Goal: Task Accomplishment & Management: Use online tool/utility

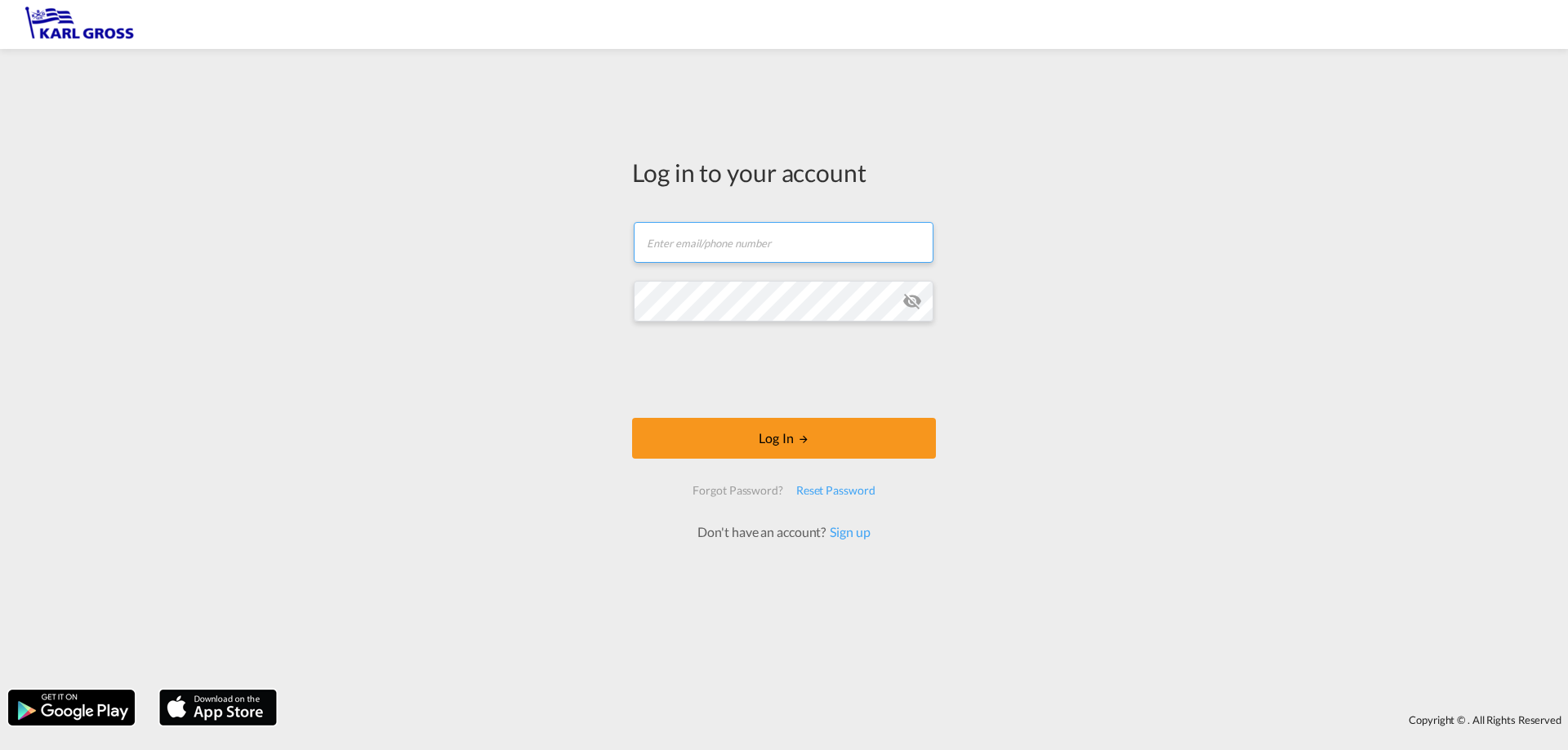
click at [812, 254] on input "text" at bounding box center [783, 242] width 300 height 41
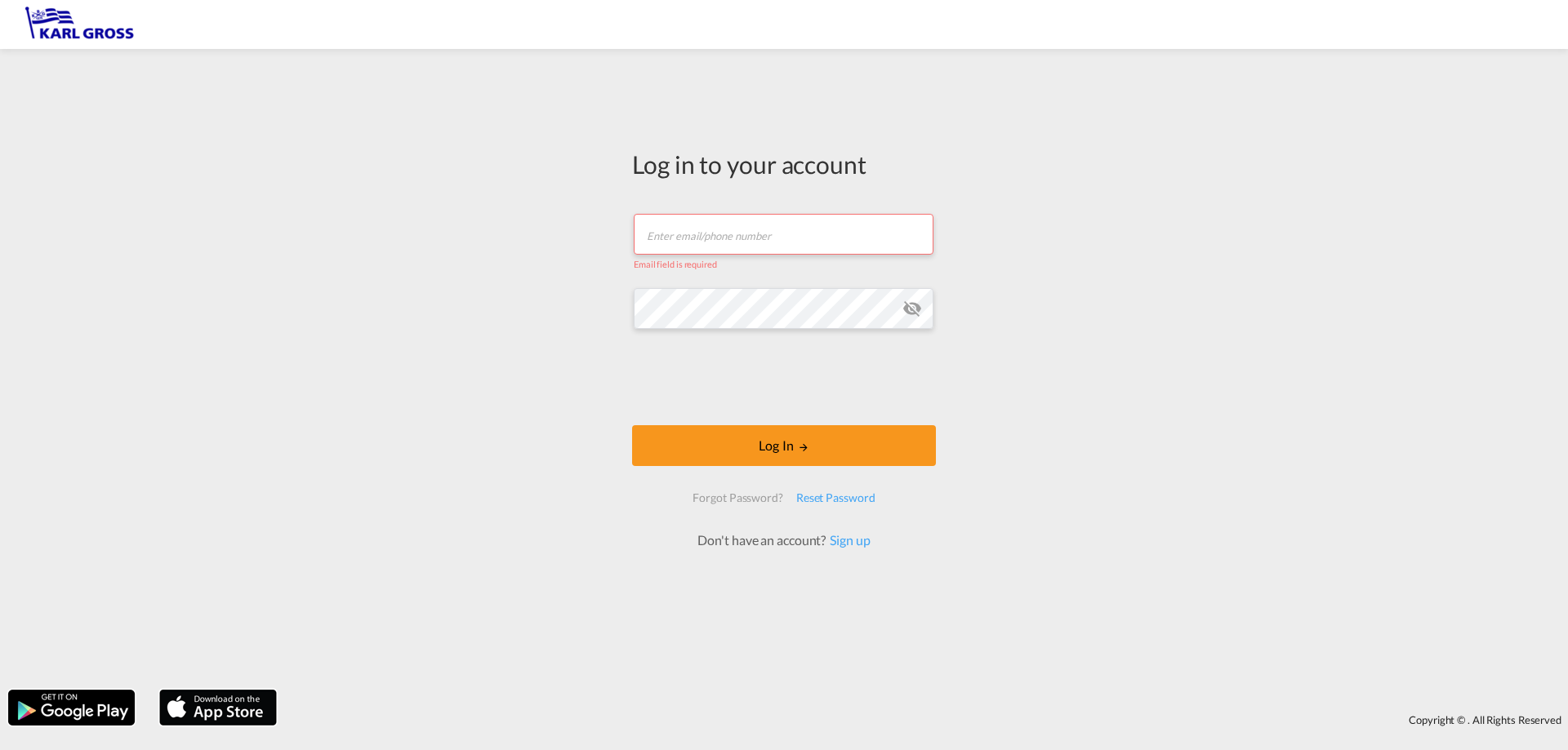
click at [795, 230] on input "text" at bounding box center [783, 234] width 300 height 41
paste input "[PERSON_NAME][EMAIL_ADDRESS][DOMAIN_NAME]"
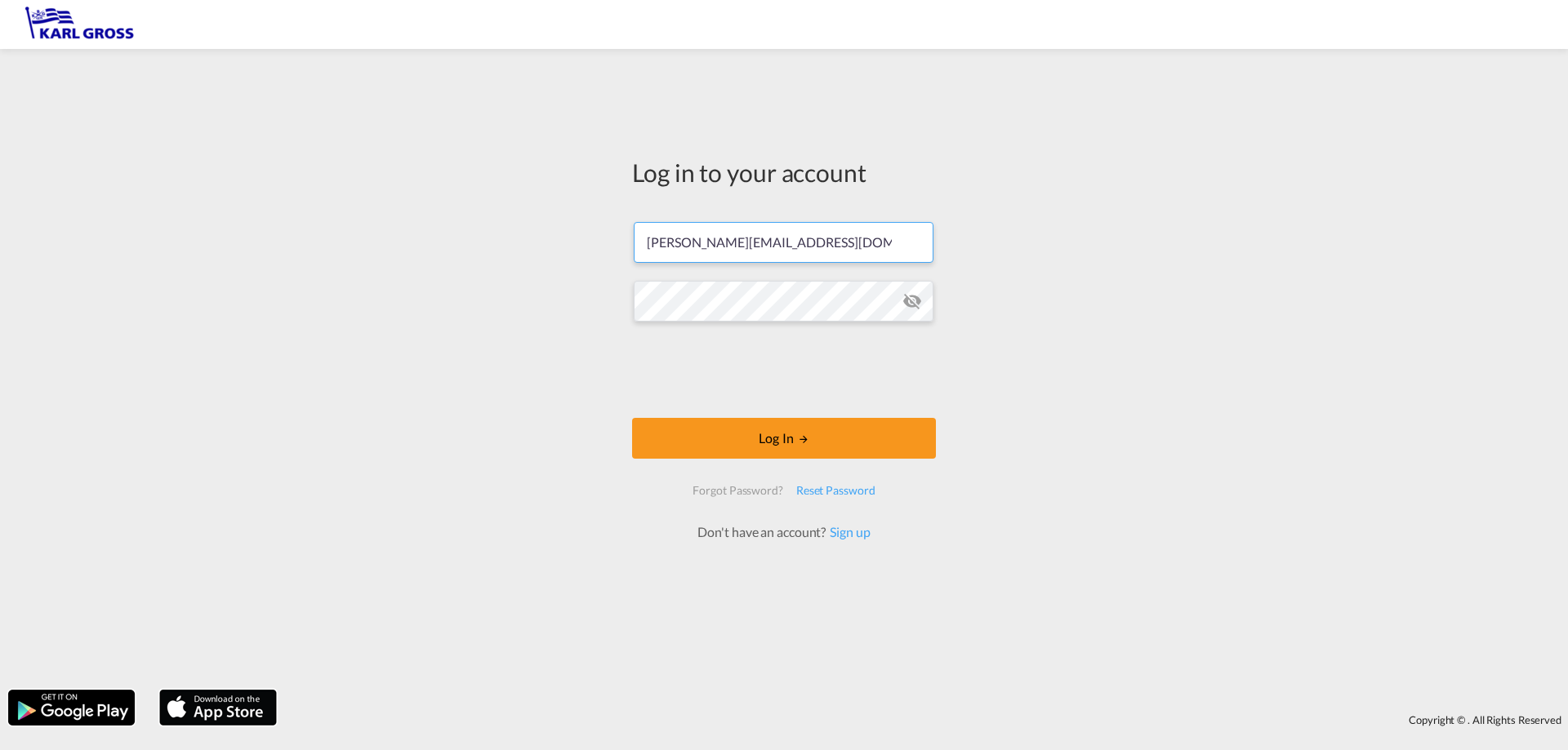
type input "[PERSON_NAME][EMAIL_ADDRESS][DOMAIN_NAME]"
click at [815, 455] on button "Log In" at bounding box center [784, 438] width 304 height 41
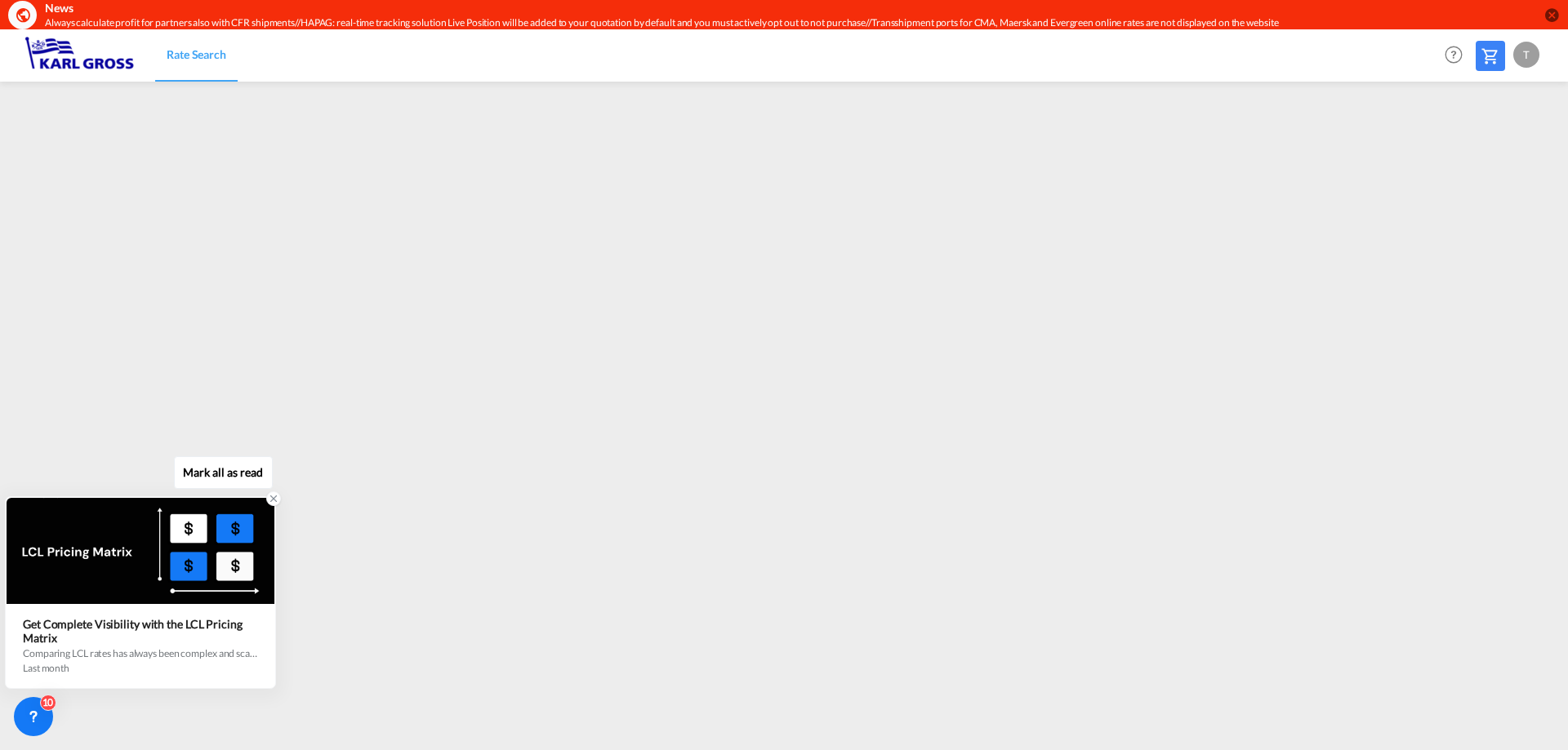
click at [272, 504] on icon at bounding box center [273, 498] width 11 height 11
